Goal: Transaction & Acquisition: Purchase product/service

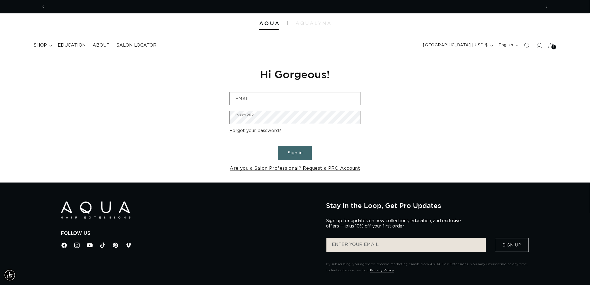
scroll to position [0, 991]
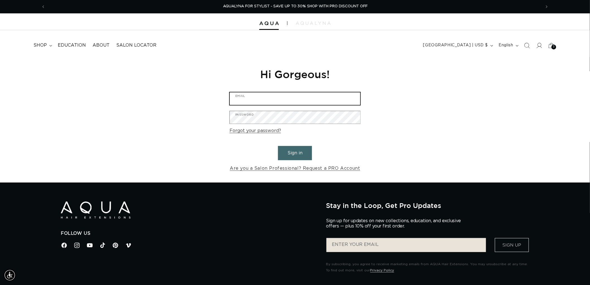
type input "graphics@pabeauty.com"
click at [301, 151] on button "Sign in" at bounding box center [295, 153] width 34 height 14
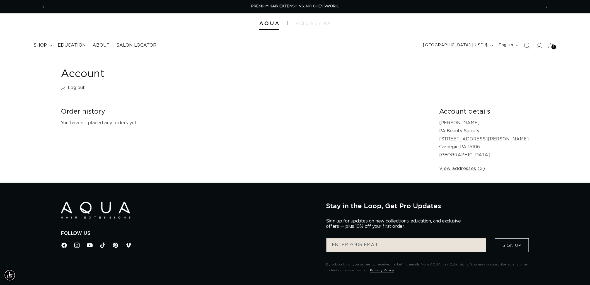
click at [526, 47] on icon "Search" at bounding box center [527, 45] width 6 height 6
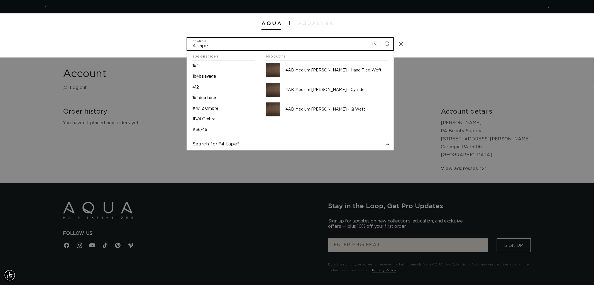
scroll to position [0, 991]
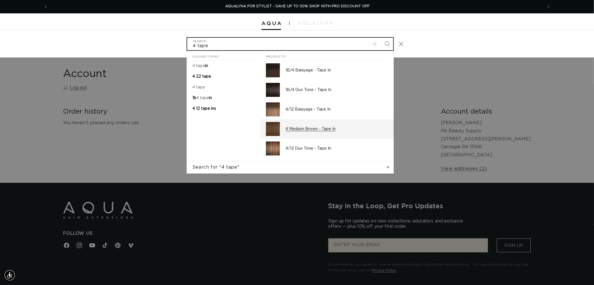
type input "4 tape"
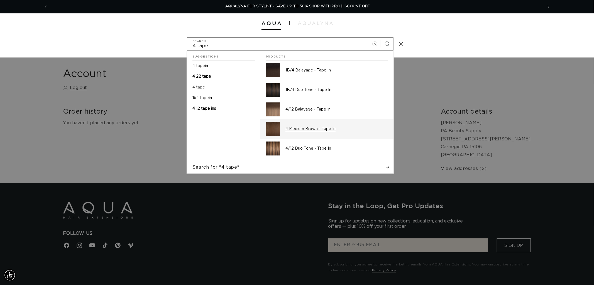
click at [311, 132] on div "4 Medium Brown - Tape In" at bounding box center [337, 129] width 103 height 14
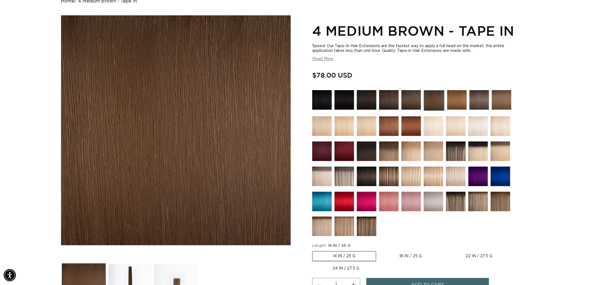
scroll to position [31, 0]
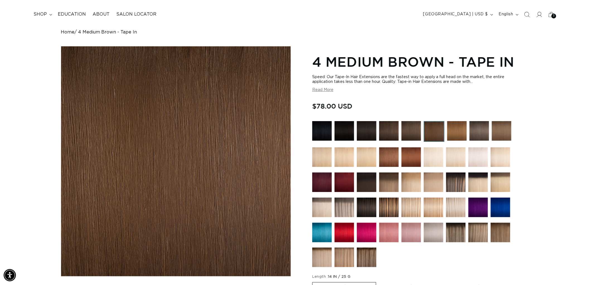
click at [459, 129] on img at bounding box center [457, 131] width 20 height 20
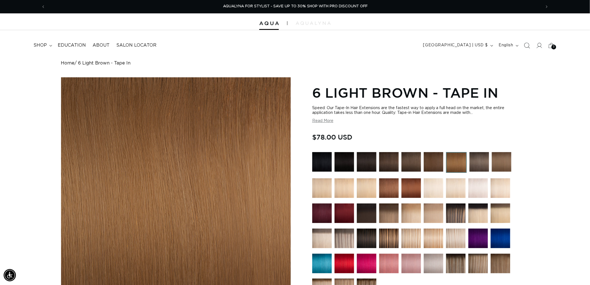
click at [527, 42] on span "Search" at bounding box center [527, 45] width 12 height 12
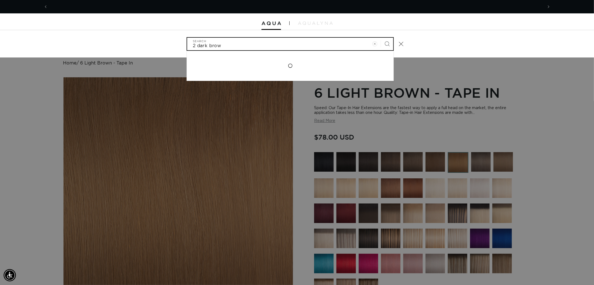
scroll to position [0, 495]
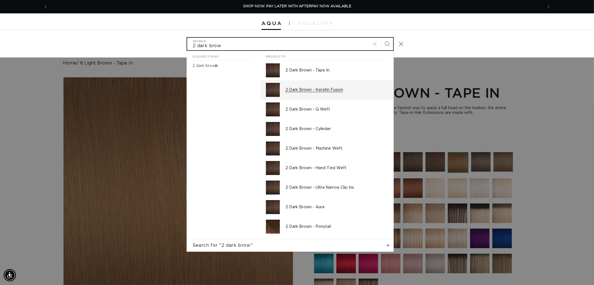
type input "2 dark brow"
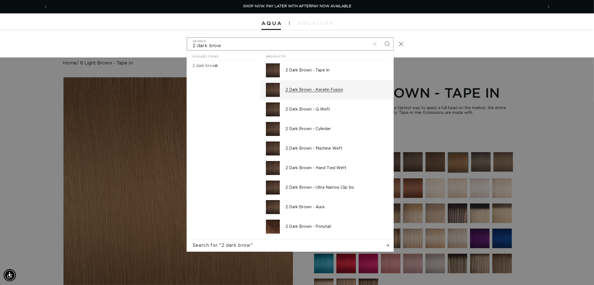
click at [326, 92] on p "2 Dark Brown - Keratin Fusion" at bounding box center [337, 89] width 103 height 5
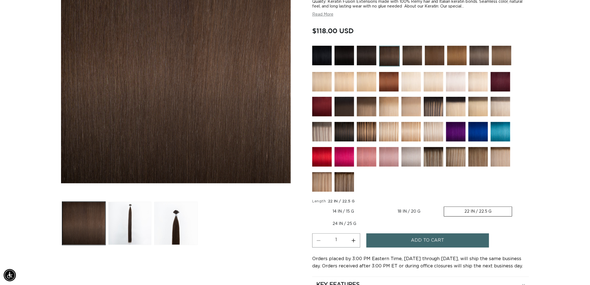
scroll to position [0, 991]
click at [499, 51] on img at bounding box center [502, 56] width 20 height 20
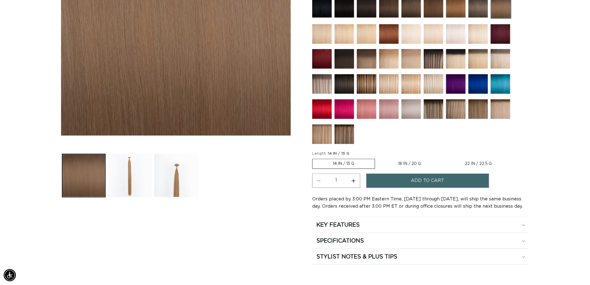
scroll to position [124, 0]
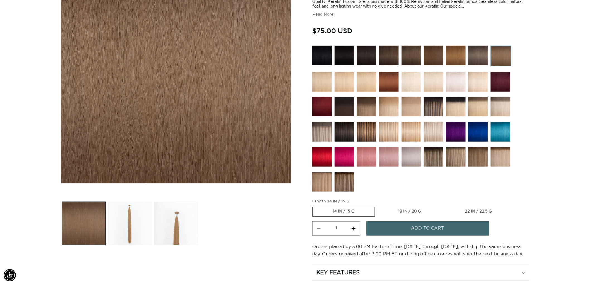
click at [361, 86] on img at bounding box center [367, 82] width 20 height 20
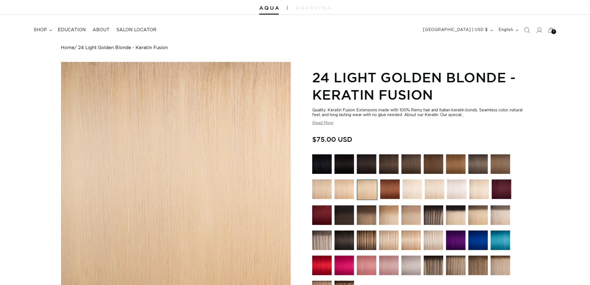
scroll to position [93, 0]
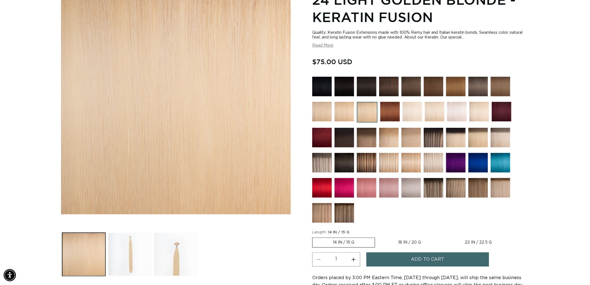
click at [408, 112] on img at bounding box center [412, 112] width 20 height 20
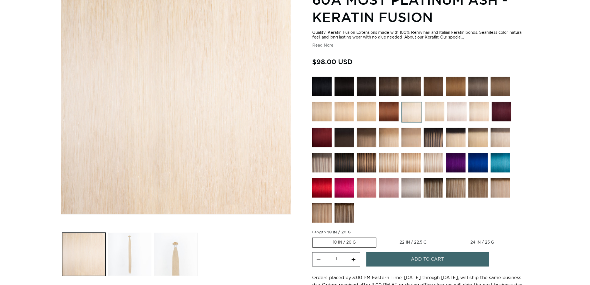
scroll to position [93, 0]
click at [429, 113] on img at bounding box center [435, 112] width 20 height 20
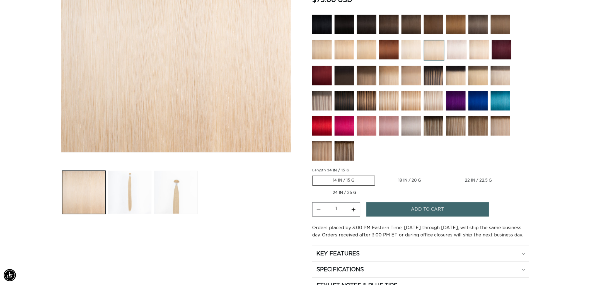
scroll to position [0, 991]
